Goal: Communication & Community: Answer question/provide support

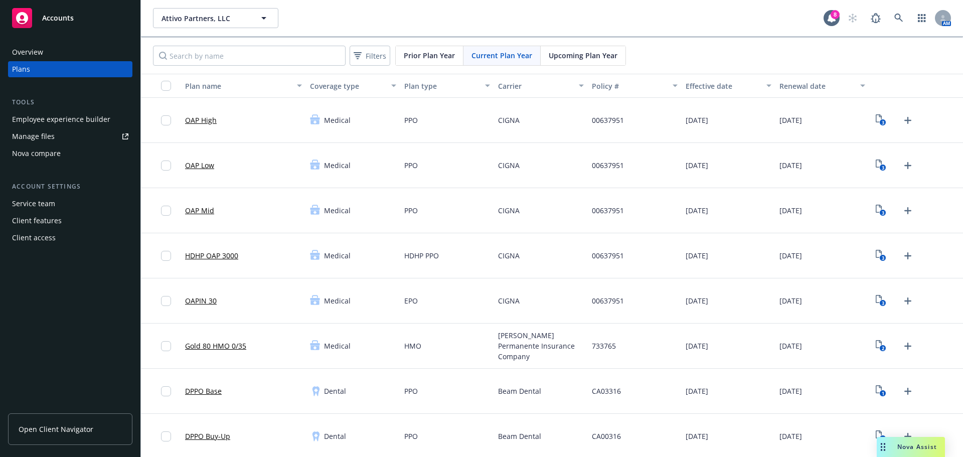
click at [900, 444] on span "Nova Assist" at bounding box center [918, 447] width 40 height 9
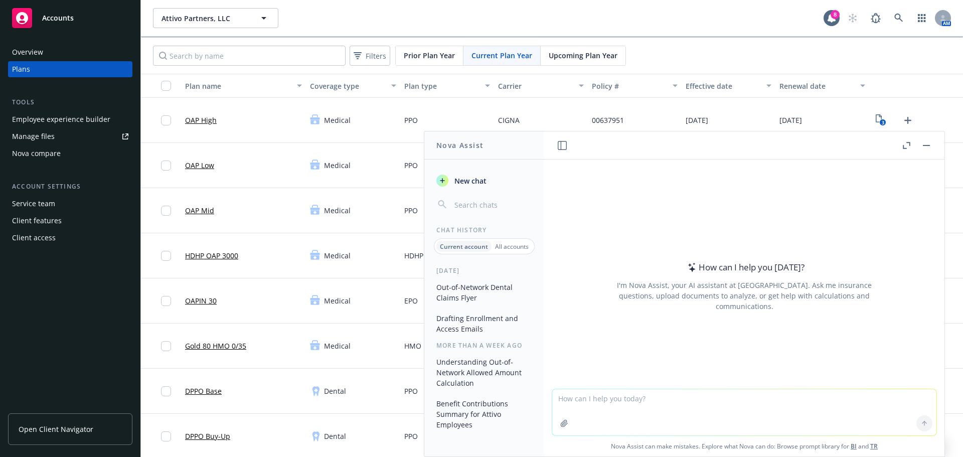
click at [574, 402] on textarea at bounding box center [744, 412] width 384 height 46
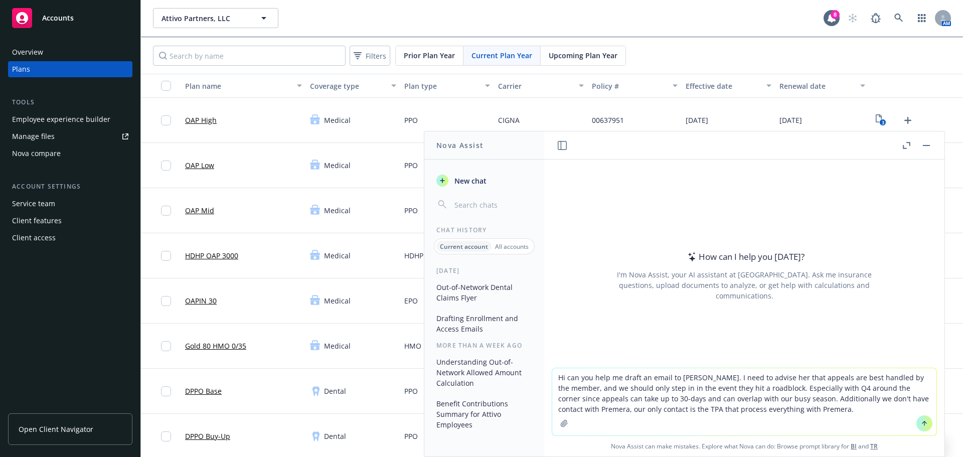
type textarea "Hi can you help me draft an email to [PERSON_NAME]. I need to advise her that a…"
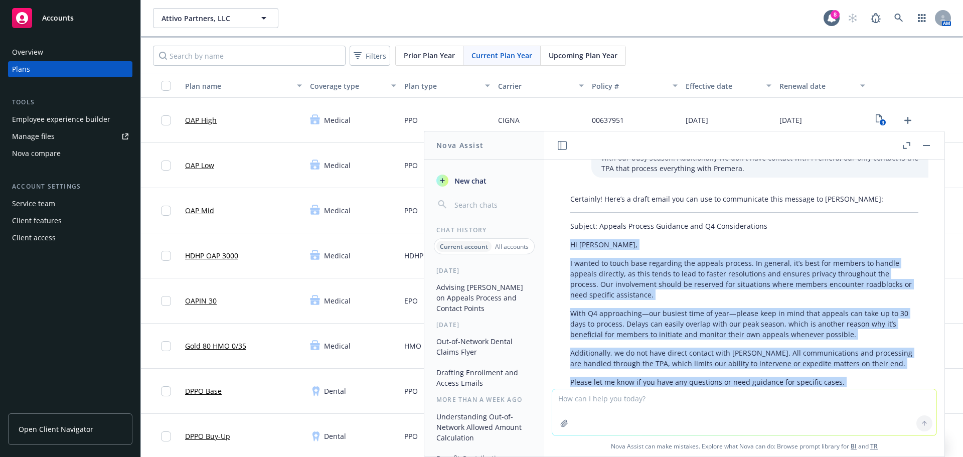
scroll to position [152, 0]
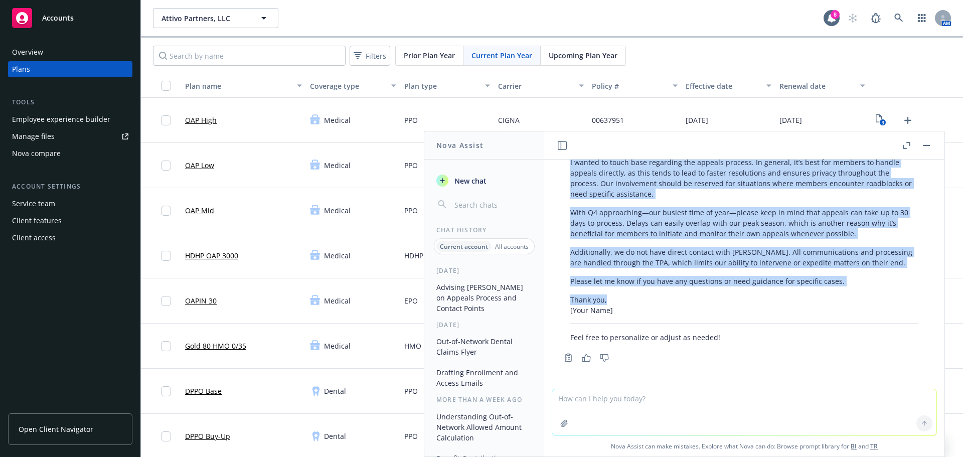
drag, startPoint x: 569, startPoint y: 291, endPoint x: 836, endPoint y: 296, distance: 267.0
click at [836, 296] on div "Certainly! Here’s a draft email you can use to communicate this message to [PER…" at bounding box center [744, 218] width 368 height 258
copy div "Hi [PERSON_NAME], I wanted to touch base regarding the appeals process. In gene…"
click at [81, 298] on div "Overview Plans Tools Employee experience builder Manage files Nova compare Acco…" at bounding box center [70, 244] width 140 height 425
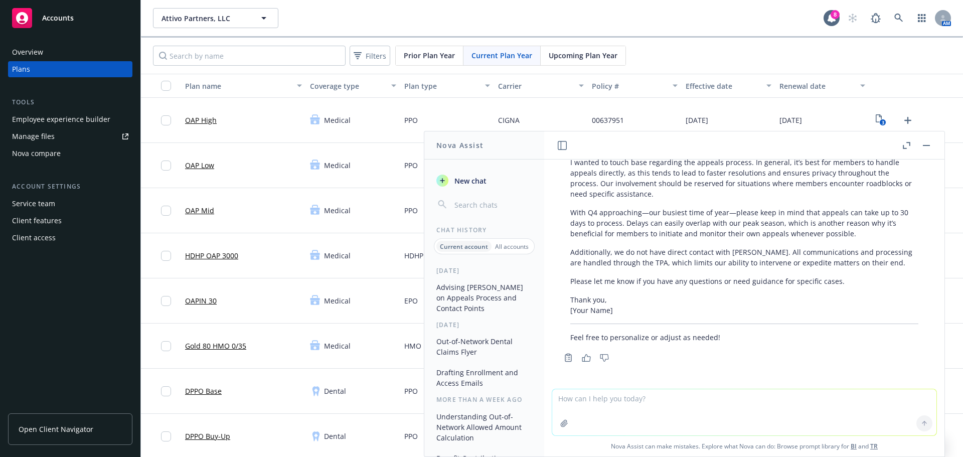
click at [925, 146] on rect "button" at bounding box center [926, 145] width 7 height 1
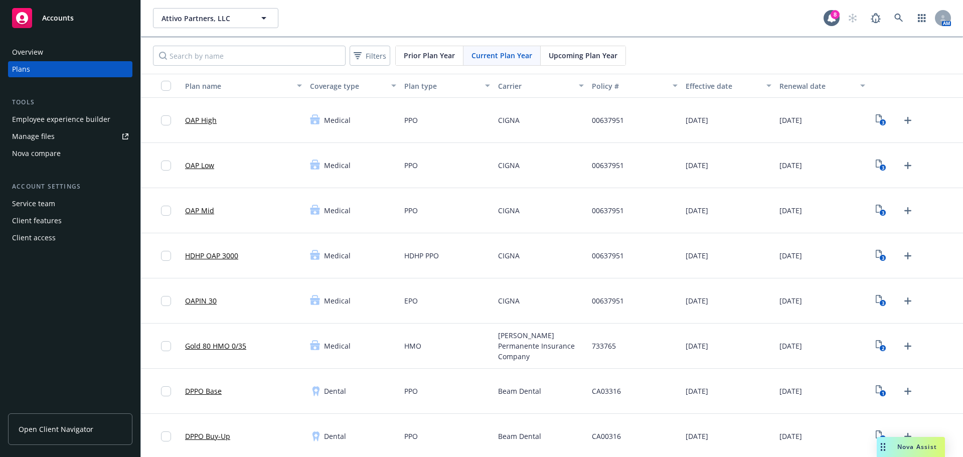
click at [47, 329] on div "Overview Plans Tools Employee experience builder Manage files Nova compare Acco…" at bounding box center [70, 244] width 140 height 425
